Goal: Task Accomplishment & Management: Use online tool/utility

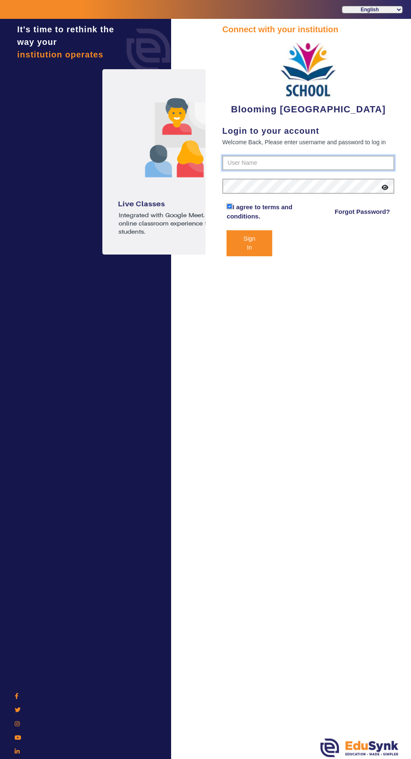
click at [317, 164] on input "text" at bounding box center [308, 163] width 172 height 15
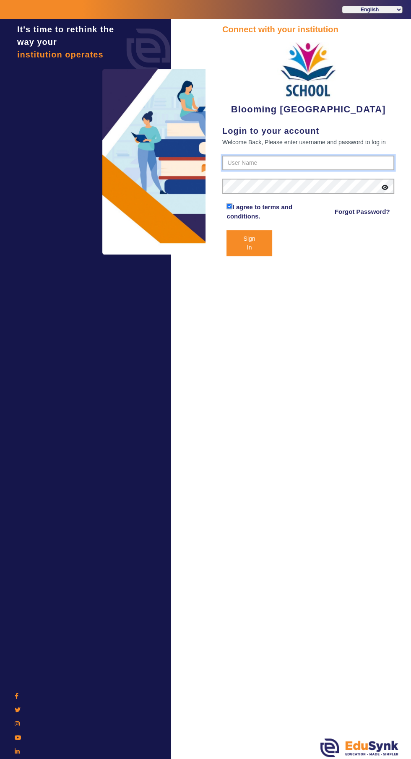
type input "4141419999"
click at [227, 230] on button "Sign In" at bounding box center [249, 243] width 45 height 26
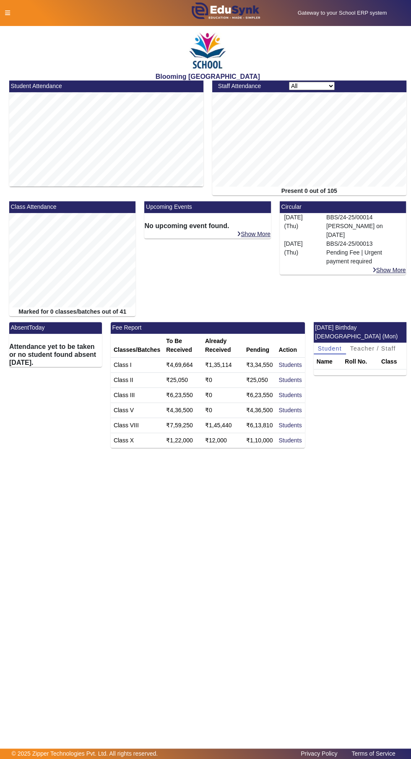
click at [5, 15] on icon at bounding box center [7, 13] width 5 height 6
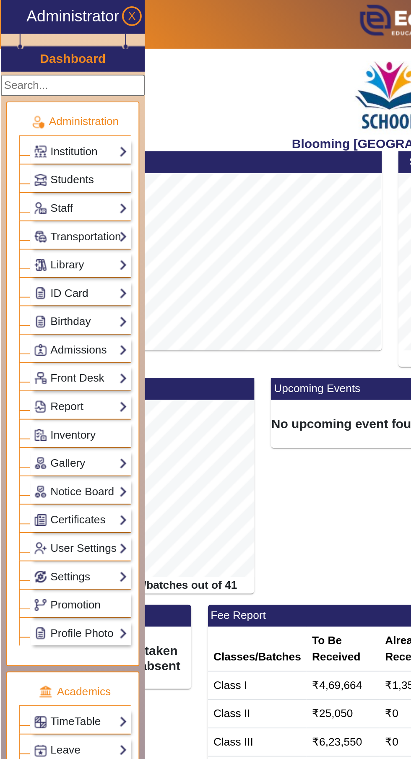
click at [37, 94] on span "Students" at bounding box center [38, 95] width 23 height 7
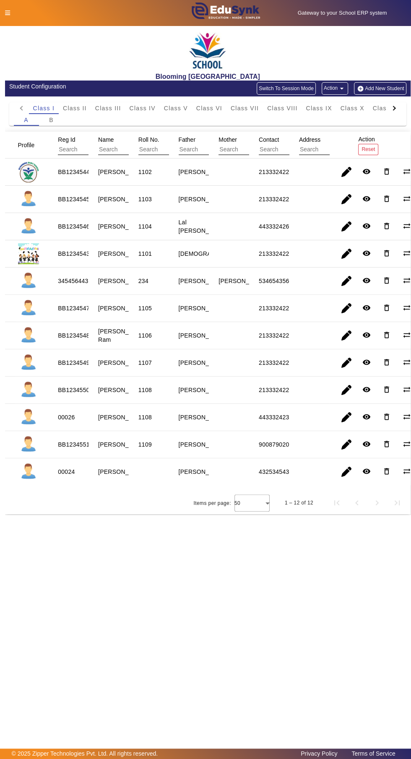
click at [295, 91] on button "Switch To Session Mode" at bounding box center [286, 88] width 59 height 13
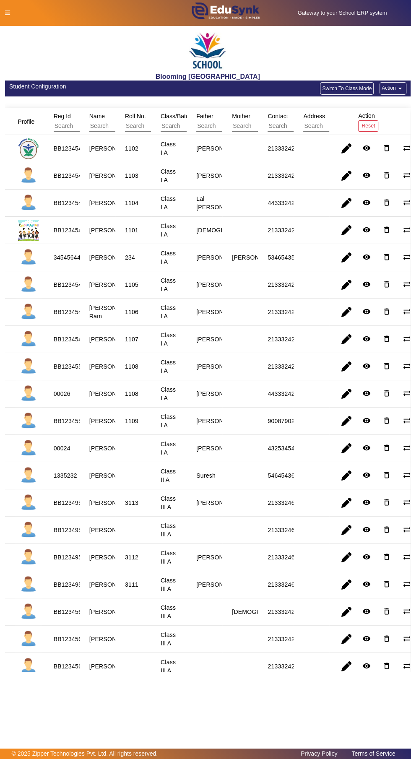
click at [346, 89] on button "Switch To Class Mode" at bounding box center [347, 88] width 54 height 13
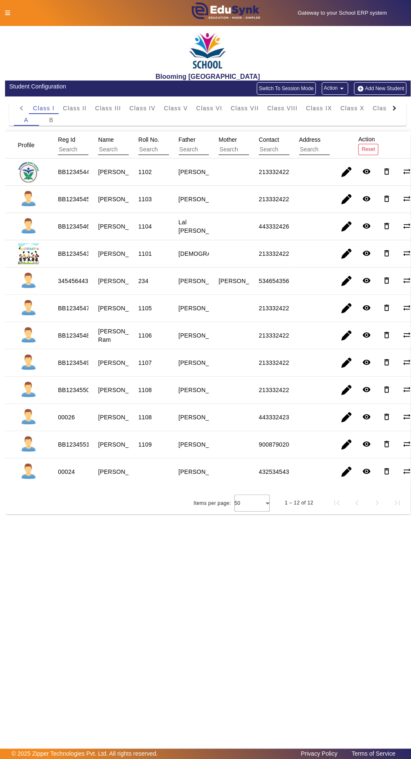
click at [290, 89] on button "Switch To Session Mode" at bounding box center [286, 88] width 59 height 13
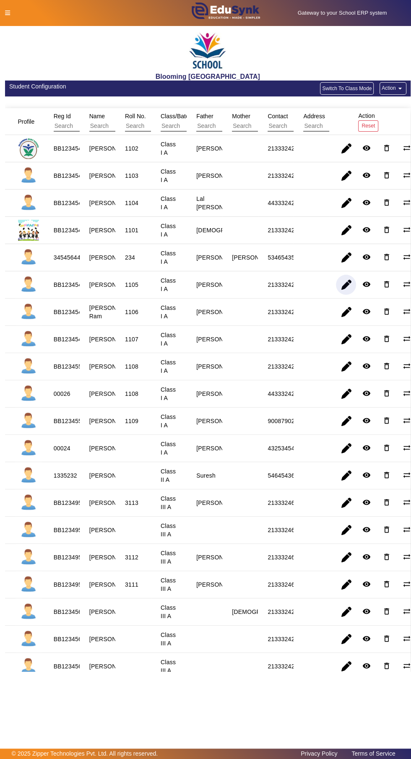
click at [348, 292] on span "button" at bounding box center [346, 285] width 20 height 20
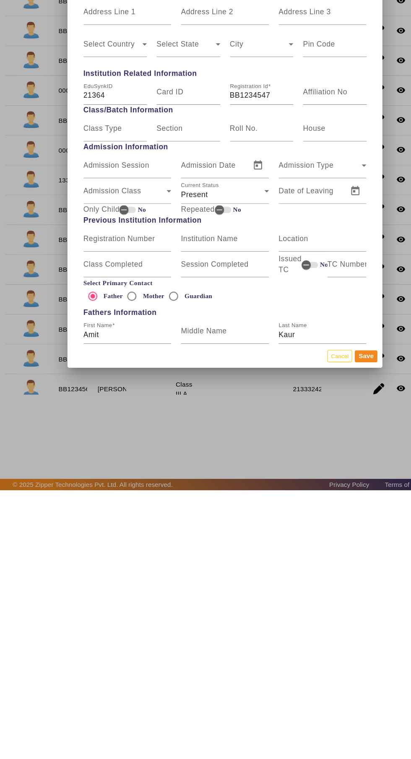
scroll to position [190, 0]
